Goal: Transaction & Acquisition: Purchase product/service

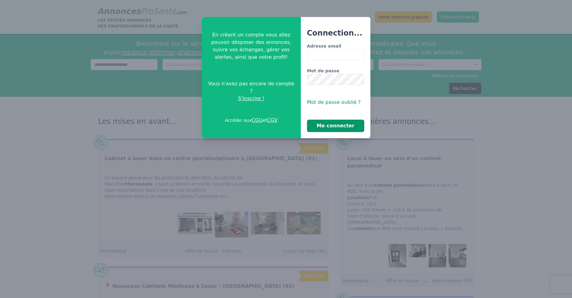
type input "**********"
click at [345, 126] on button "Me connecter" at bounding box center [335, 126] width 57 height 12
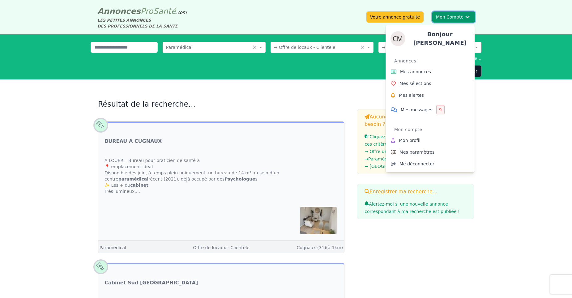
click at [459, 16] on button "Mon Compte Bonjour [PERSON_NAME] annonces Mes sélections Mes alertes Mes messag…" at bounding box center [453, 16] width 43 height 11
click at [420, 69] on span "Mes annonces" at bounding box center [415, 72] width 31 height 6
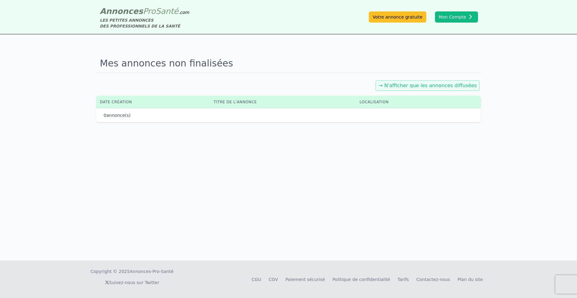
drag, startPoint x: 438, startPoint y: 90, endPoint x: 438, endPoint y: 86, distance: 4.4
click at [438, 88] on div "→ N'afficher que les annonces diffusées" at bounding box center [427, 85] width 104 height 11
click at [438, 85] on link "→ N'afficher que les annonces diffusées" at bounding box center [427, 86] width 98 height 6
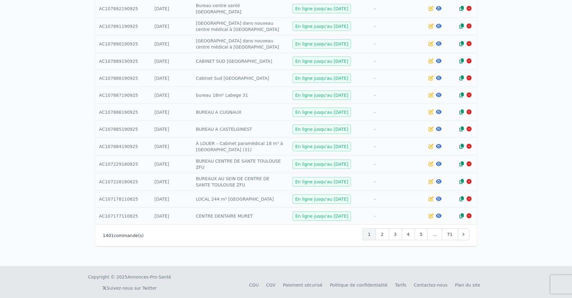
scroll to position [232, 0]
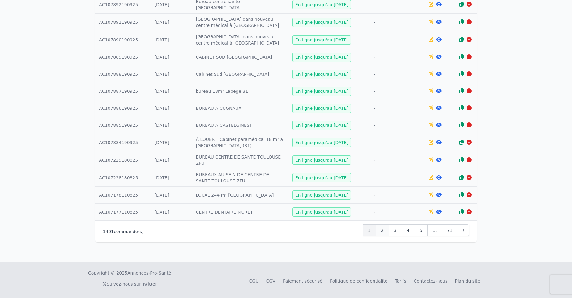
click at [384, 230] on span "2" at bounding box center [382, 230] width 3 height 6
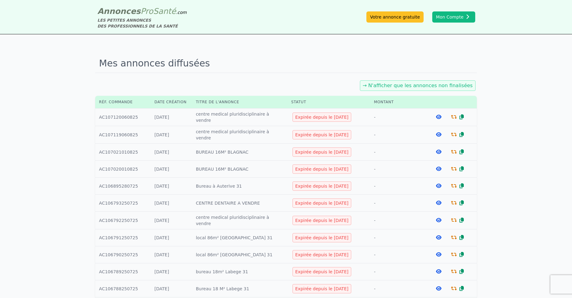
click at [438, 115] on icon at bounding box center [439, 116] width 6 height 5
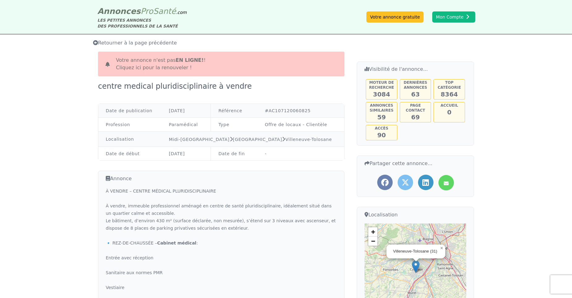
click at [161, 70] on link "Cliquez ici pour la renouveler !" at bounding box center [154, 68] width 76 height 6
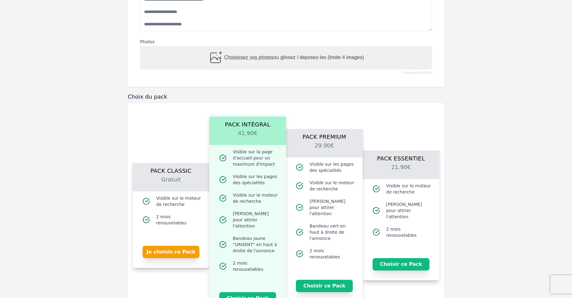
scroll to position [371, 0]
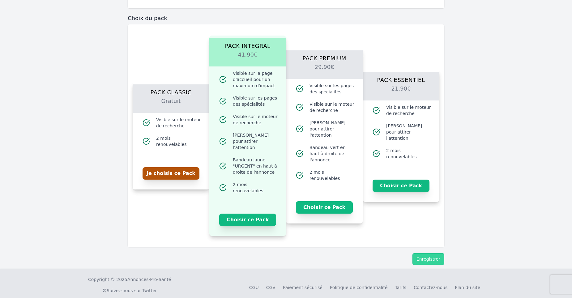
click at [157, 171] on button "Je choisis ce Pack" at bounding box center [171, 173] width 57 height 12
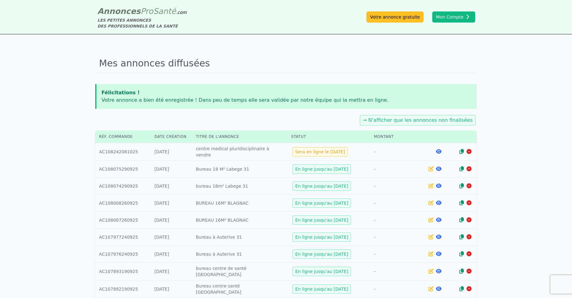
click at [434, 119] on link "→ N'afficher que les annonces non finalisées" at bounding box center [418, 120] width 110 height 6
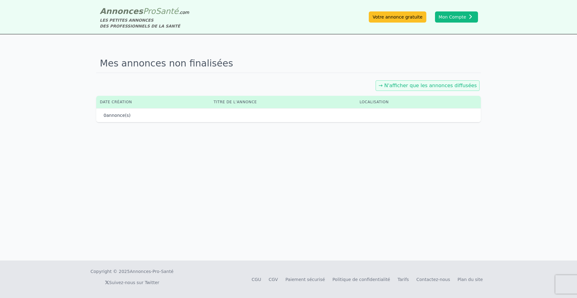
click at [409, 88] on link "→ N'afficher que les annonces diffusées" at bounding box center [427, 86] width 98 height 6
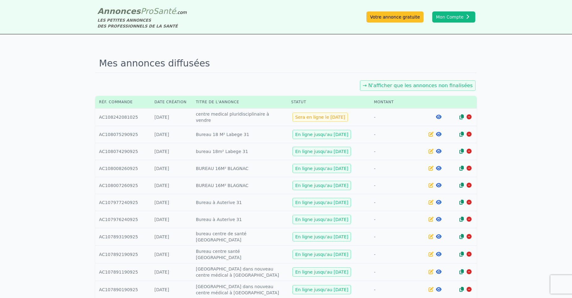
click at [427, 85] on link "→ N'afficher que les annonces non finalisées" at bounding box center [418, 86] width 110 height 6
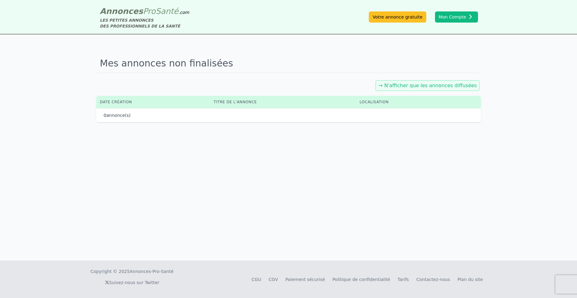
click at [427, 85] on link "→ N'afficher que les annonces diffusées" at bounding box center [427, 86] width 98 height 6
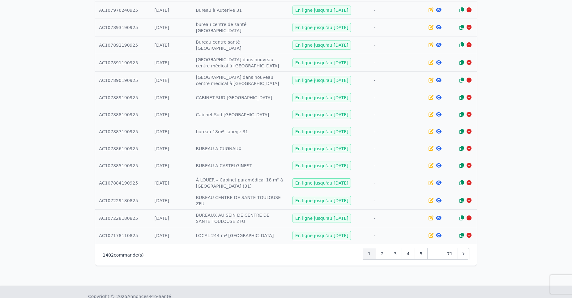
scroll to position [232, 0]
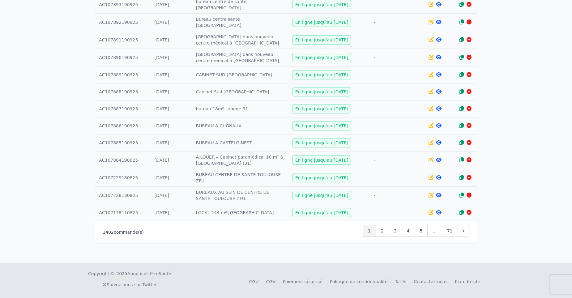
drag, startPoint x: 383, startPoint y: 229, endPoint x: 384, endPoint y: 225, distance: 4.8
click at [384, 226] on div "2" at bounding box center [382, 231] width 13 height 12
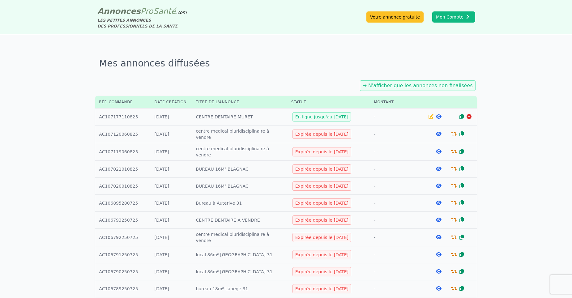
click at [452, 152] on icon at bounding box center [454, 151] width 6 height 5
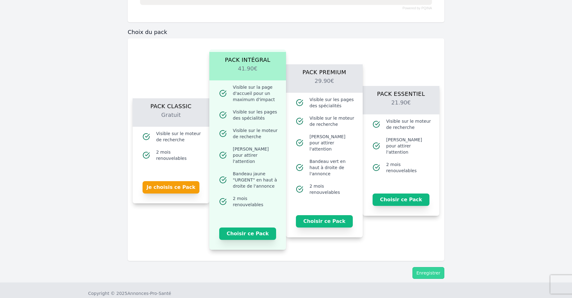
scroll to position [373, 0]
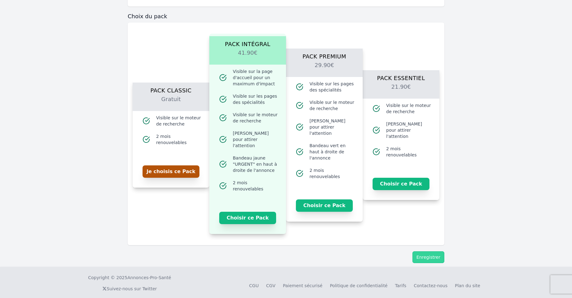
click at [187, 166] on button "Je choisis ce Pack" at bounding box center [171, 171] width 57 height 12
click at [421, 254] on button "Enregistrer" at bounding box center [429, 257] width 32 height 12
click at [419, 251] on button "Enregistrer" at bounding box center [429, 257] width 32 height 12
click at [180, 172] on button "Je choisis ce Pack" at bounding box center [171, 171] width 57 height 12
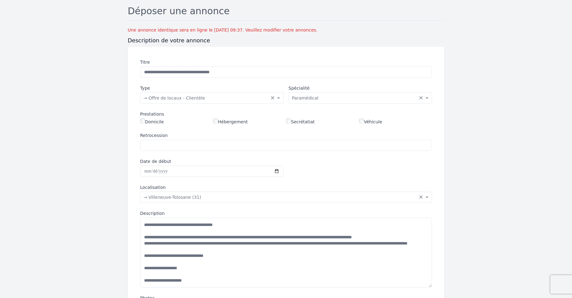
scroll to position [43, 0]
